Goal: Task Accomplishment & Management: Manage account settings

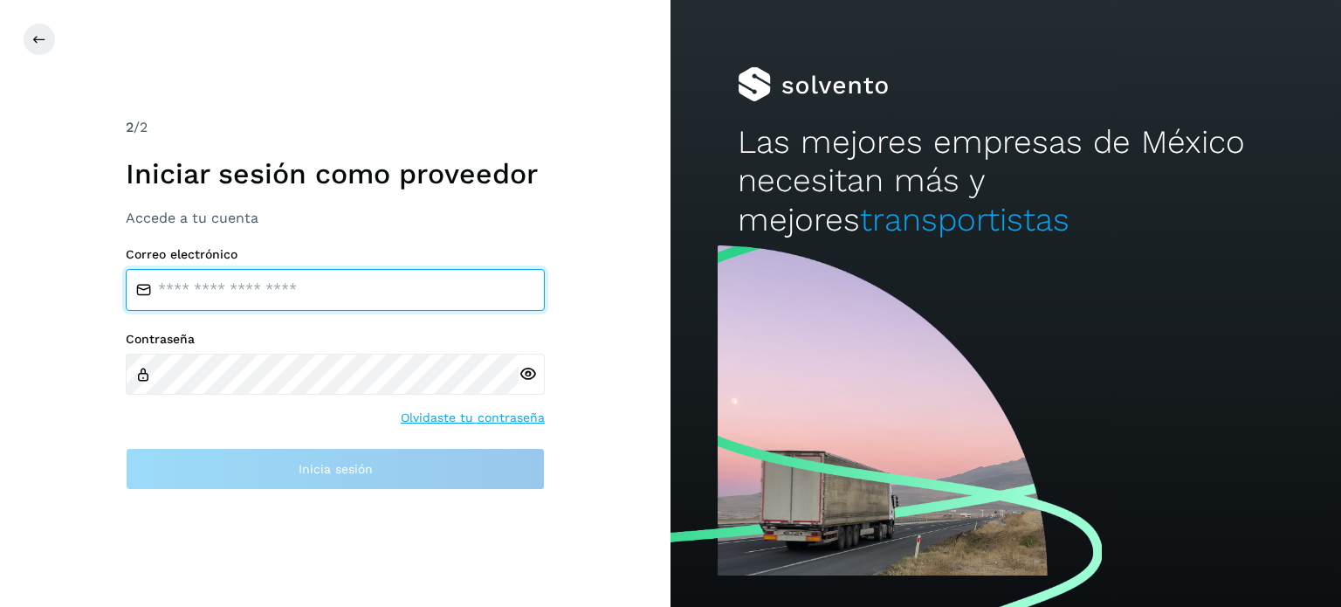
type input "**********"
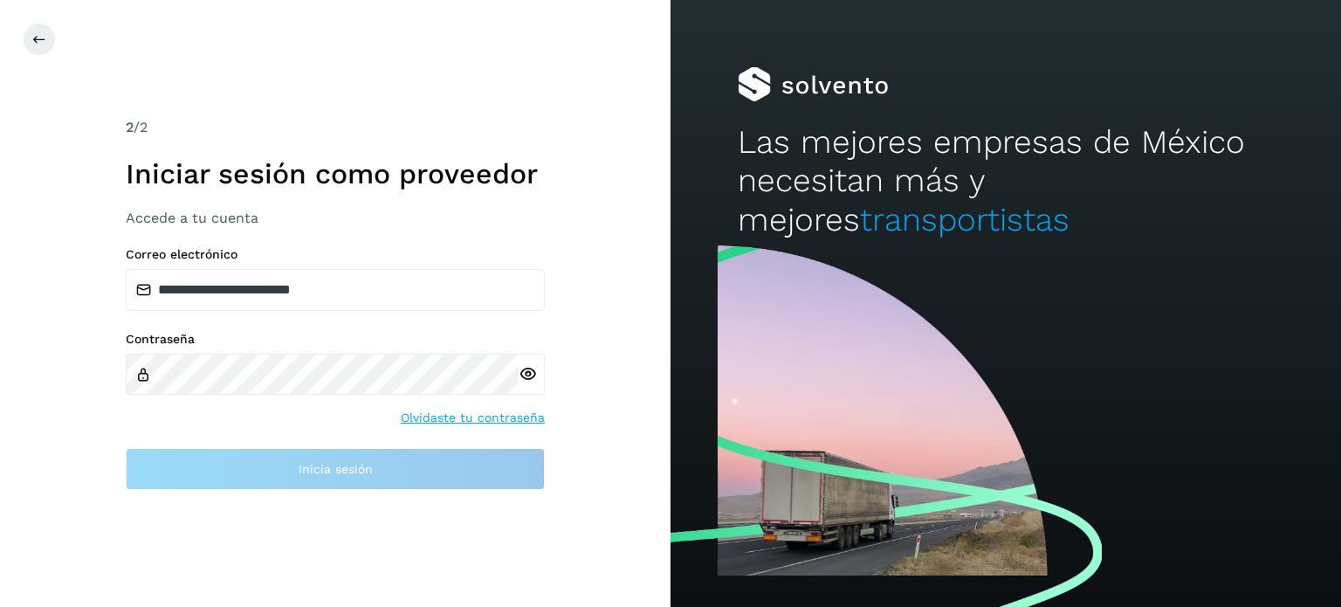
click at [37, 117] on div "**********" at bounding box center [335, 303] width 671 height 607
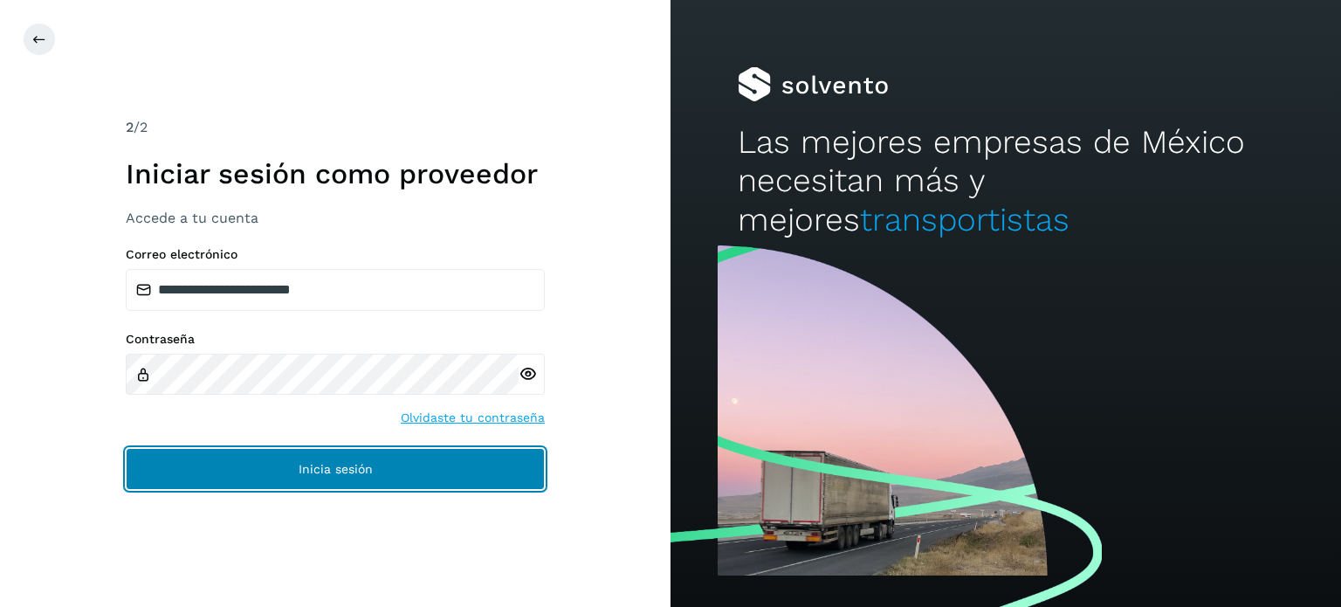
click at [296, 471] on button "Inicia sesión" at bounding box center [335, 469] width 419 height 42
